Goal: Find specific page/section: Find specific page/section

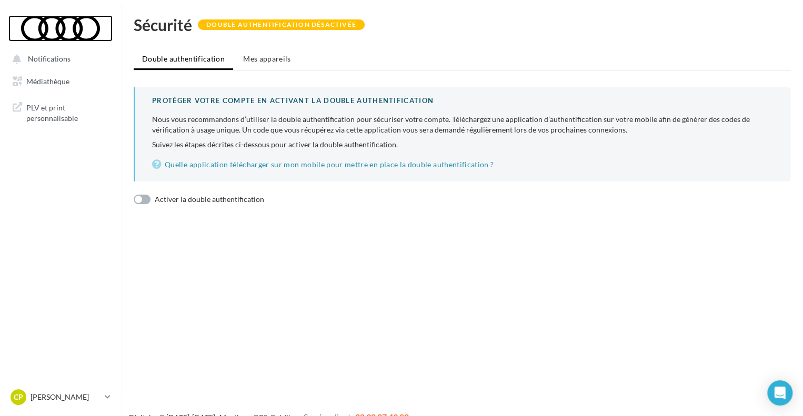
click at [34, 21] on div at bounding box center [60, 28] width 84 height 26
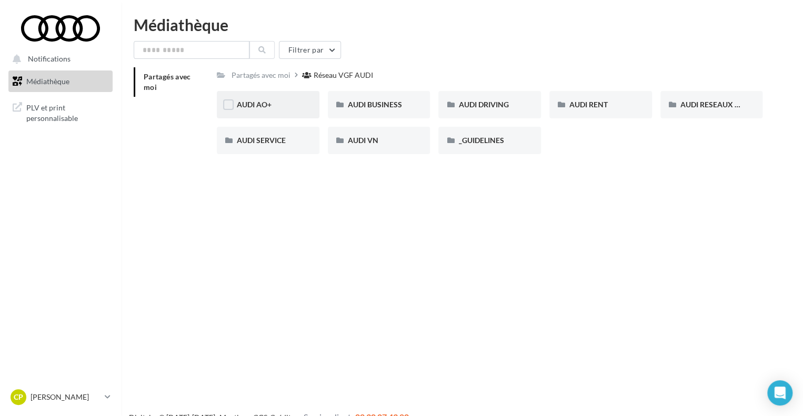
click at [288, 114] on div "AUDI AO+" at bounding box center [268, 104] width 103 height 27
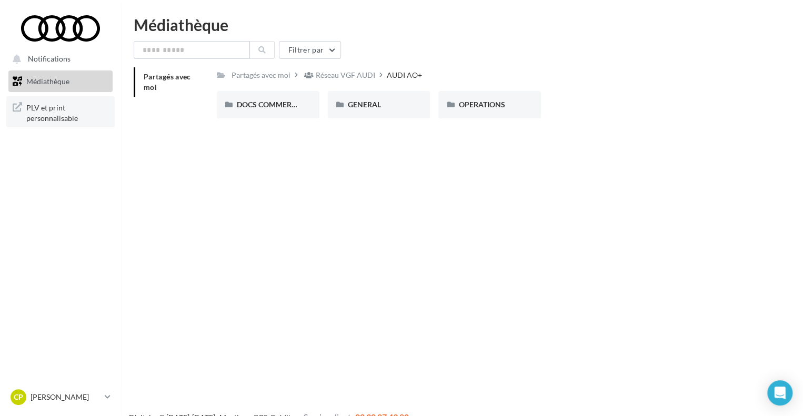
click at [55, 117] on span "PLV et print personnalisable" at bounding box center [67, 111] width 82 height 23
